Goal: Transaction & Acquisition: Purchase product/service

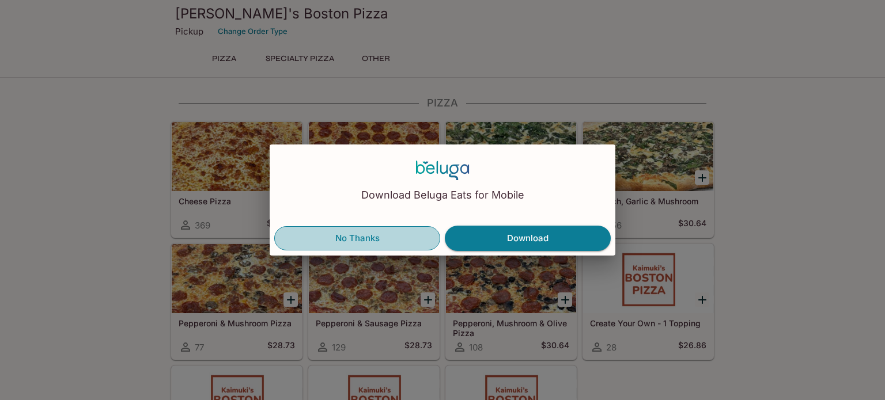
click at [375, 241] on button "No Thanks" at bounding box center [357, 238] width 166 height 24
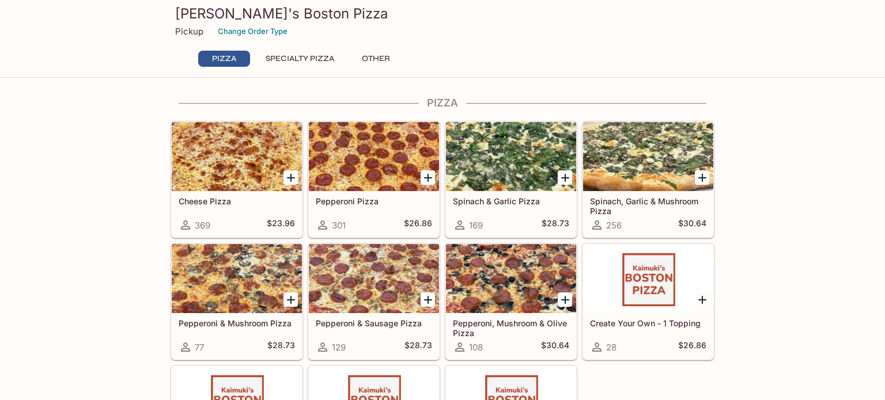
click at [627, 160] on div at bounding box center [648, 156] width 130 height 69
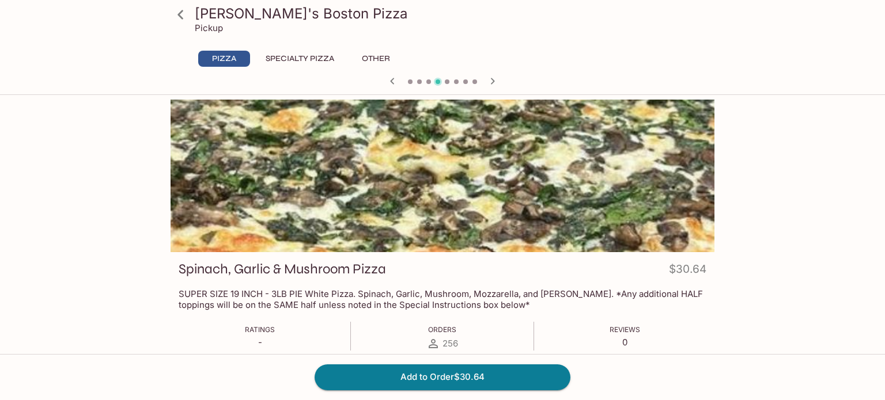
click at [493, 79] on icon "button" at bounding box center [493, 81] width 14 height 14
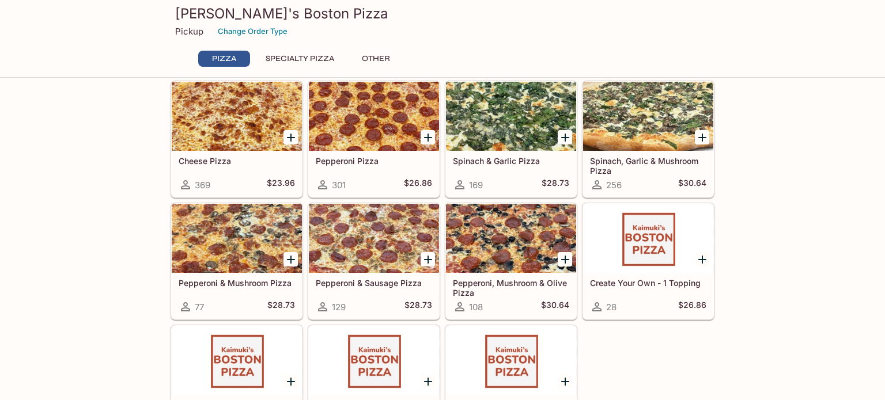
scroll to position [41, 0]
click at [393, 246] on div at bounding box center [374, 237] width 130 height 69
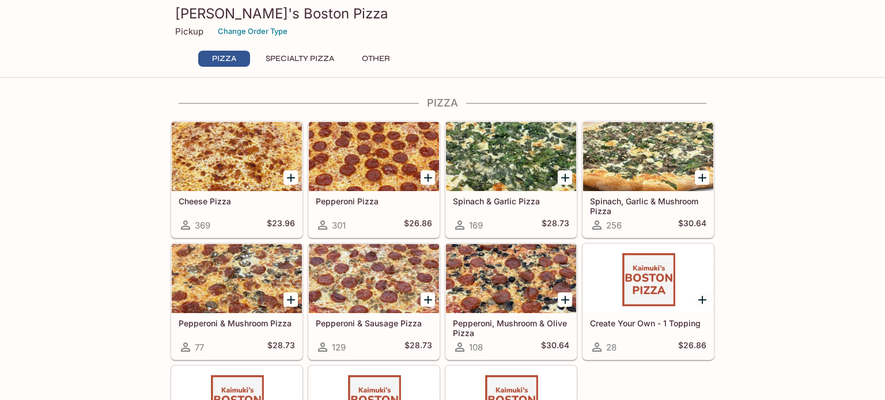
click at [213, 15] on h3 "[PERSON_NAME]'s Boston Pizza" at bounding box center [442, 14] width 535 height 18
click at [235, 8] on h3 "[PERSON_NAME]'s Boston Pizza" at bounding box center [442, 14] width 535 height 18
click at [273, 32] on button "Change Order Type" at bounding box center [253, 31] width 80 height 18
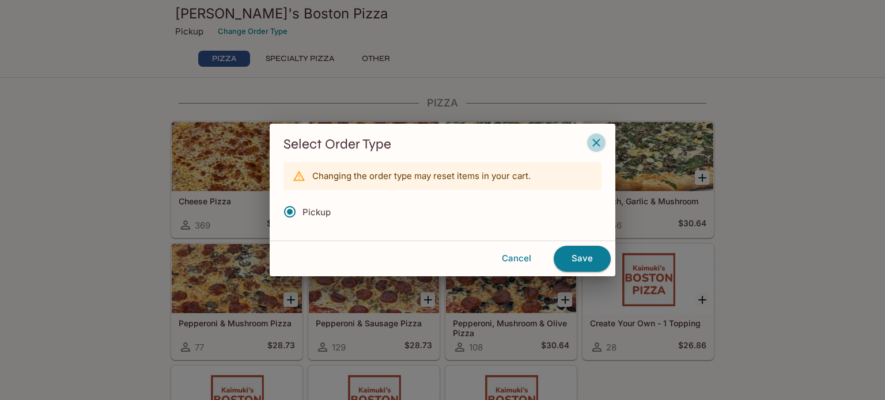
click at [592, 143] on icon "button" at bounding box center [596, 143] width 14 height 14
